Goal: Task Accomplishment & Management: Manage account settings

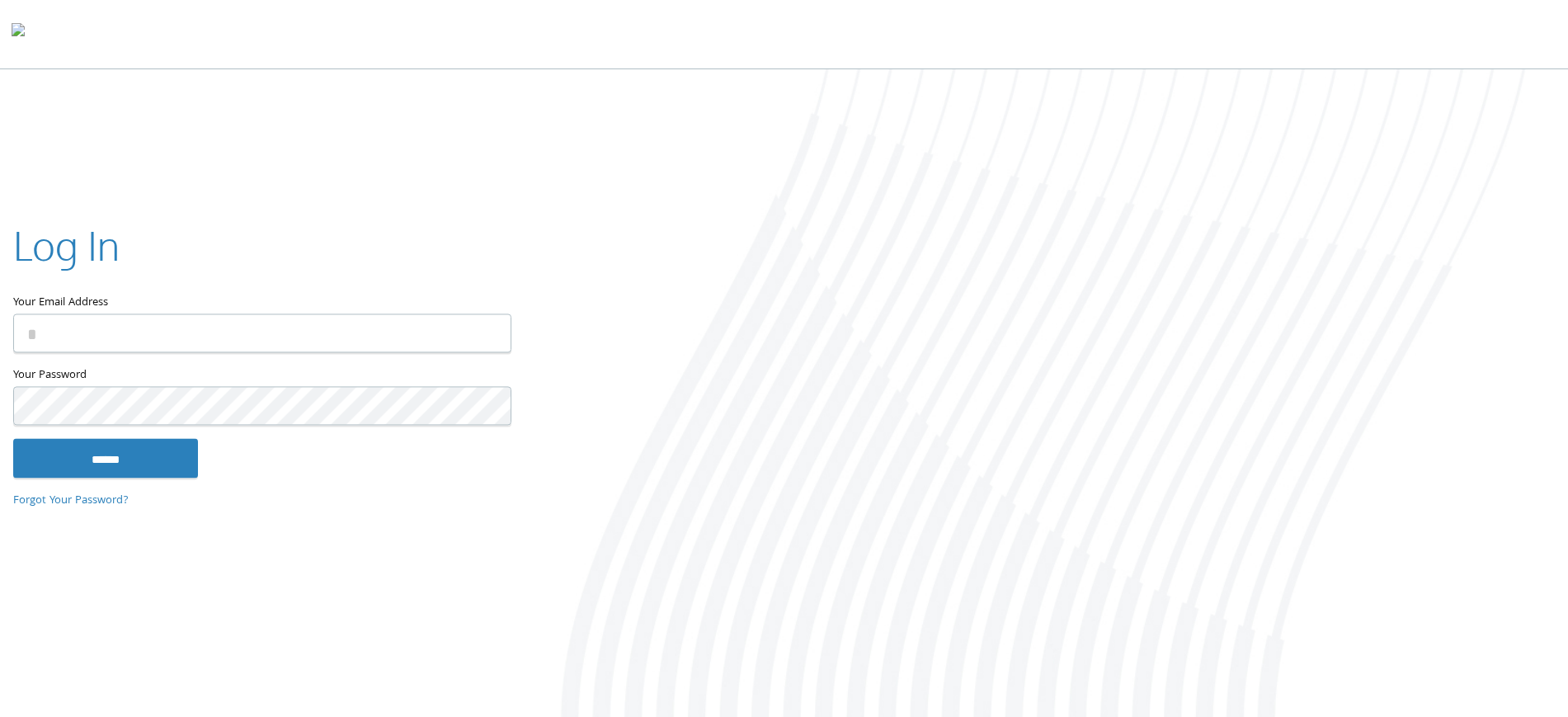
click at [765, 333] on div at bounding box center [1045, 394] width 1045 height 651
click at [412, 331] on input "Your Email Address" at bounding box center [262, 332] width 498 height 39
type input "**********"
click at [156, 468] on input "******" at bounding box center [105, 457] width 185 height 40
